Goal: Navigation & Orientation: Find specific page/section

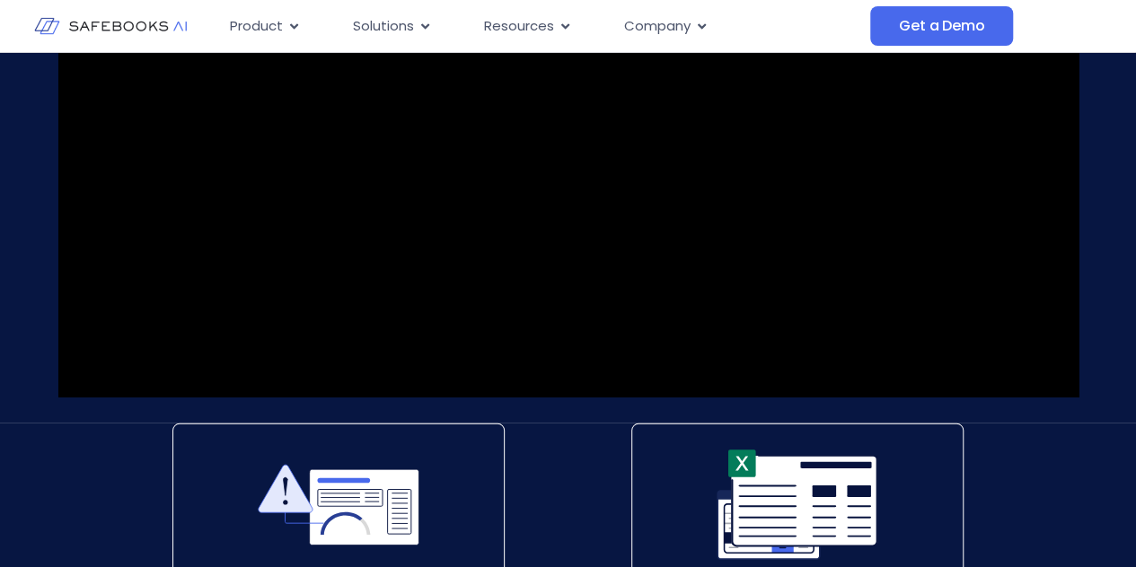
scroll to position [2244, 0]
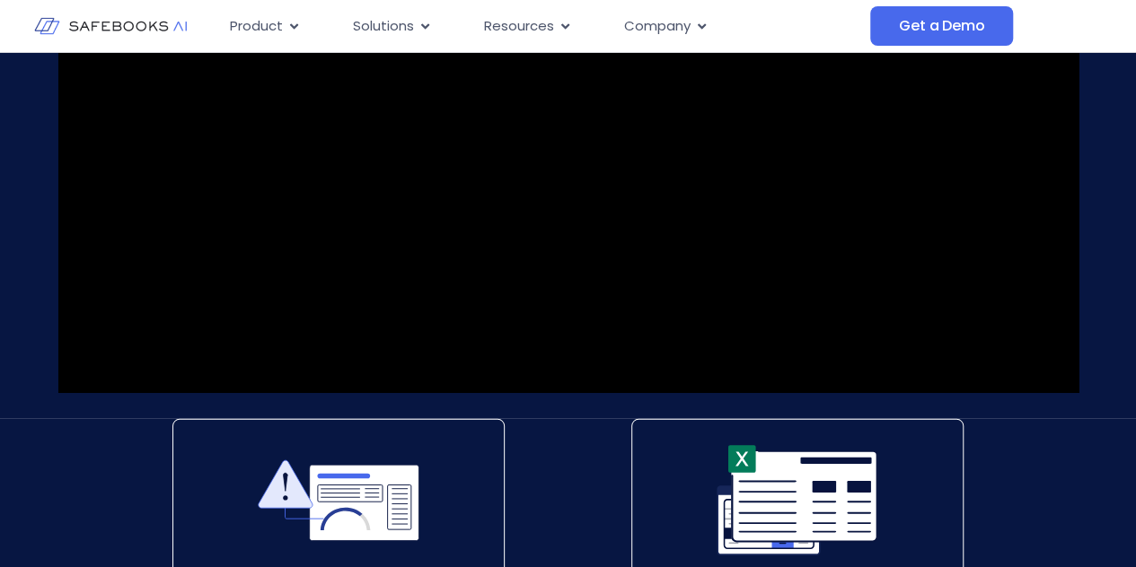
click at [487, 168] on video at bounding box center [568, 53] width 1020 height 680
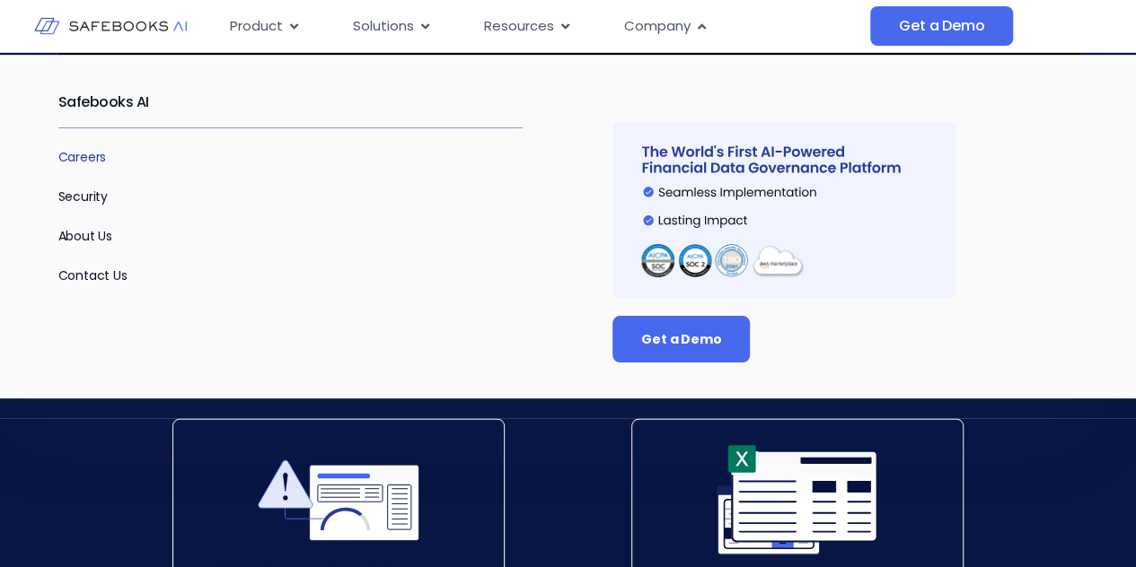
click at [70, 152] on link "Careers" at bounding box center [82, 157] width 48 height 18
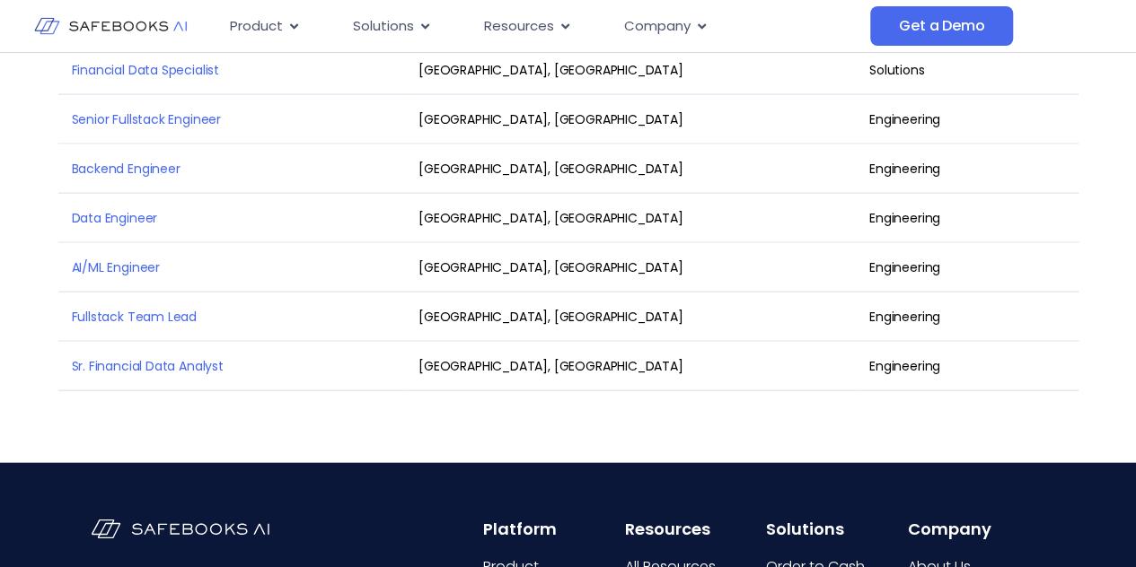
scroll to position [1885, 0]
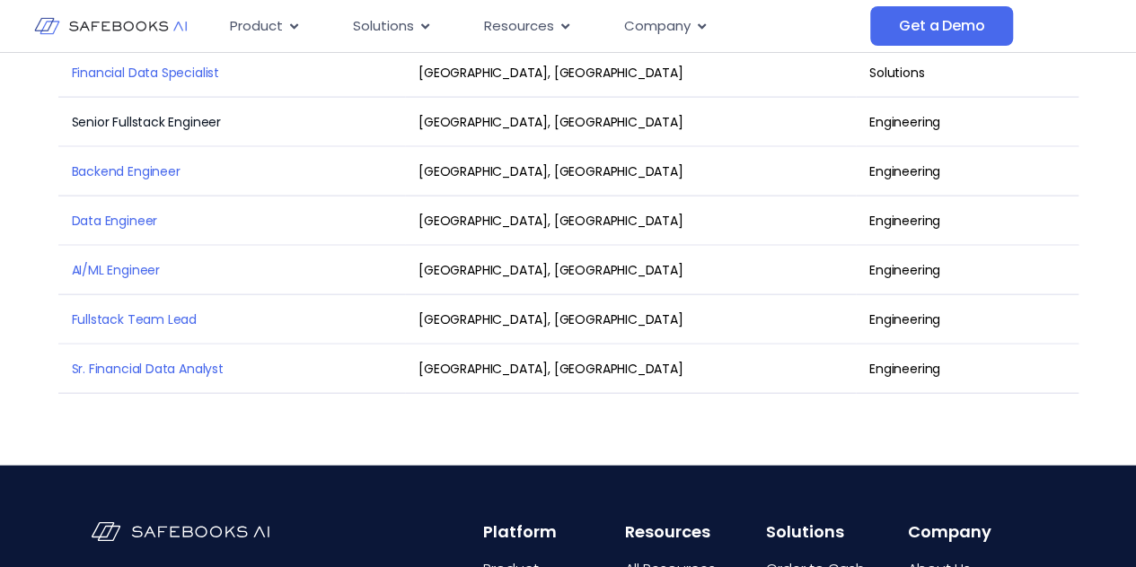
click at [209, 127] on link "Senior Fullstack Engineer" at bounding box center [147, 122] width 150 height 18
